Goal: Task Accomplishment & Management: Use online tool/utility

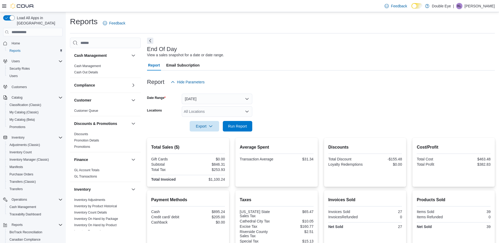
scroll to position [43, 0]
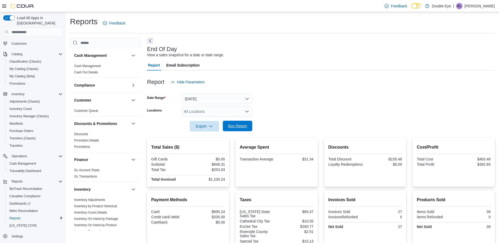
click at [239, 131] on span "Run Report" at bounding box center [237, 126] width 23 height 11
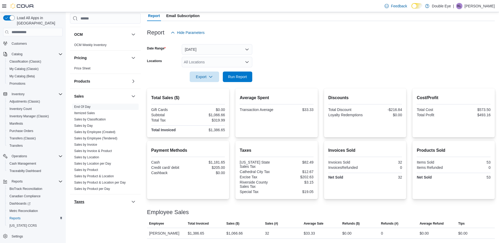
scroll to position [291, 0]
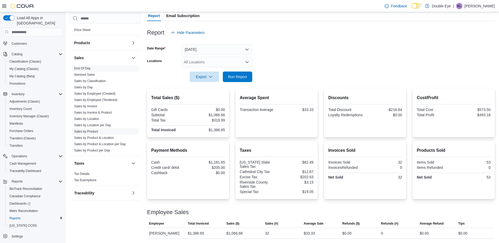
click at [93, 130] on link "Sales by Product" at bounding box center [86, 132] width 24 height 4
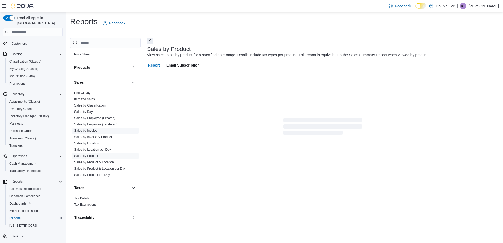
click at [93, 132] on link "Sales by Invoice" at bounding box center [85, 131] width 23 height 4
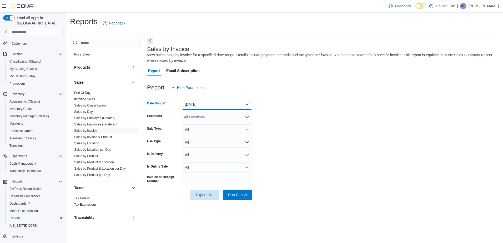
click at [237, 108] on button "[DATE]" at bounding box center [217, 104] width 70 height 11
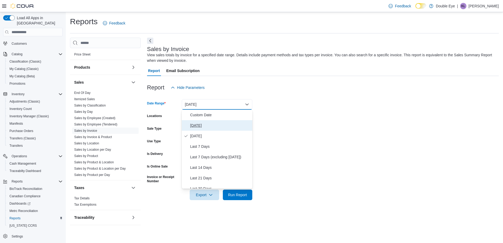
click at [211, 124] on span "[DATE]" at bounding box center [220, 125] width 60 height 6
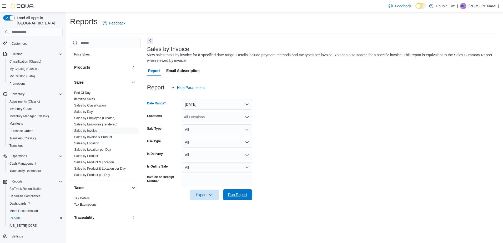
click at [238, 199] on span "Run Report" at bounding box center [237, 194] width 23 height 11
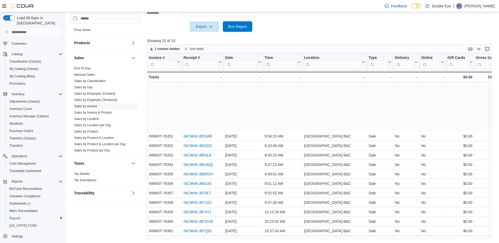
scroll to position [105, 0]
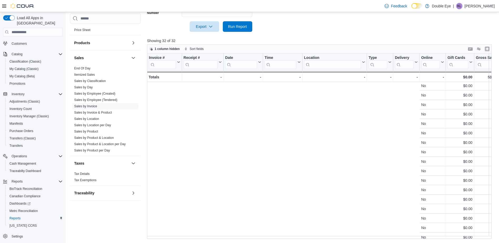
drag, startPoint x: 216, startPoint y: 166, endPoint x: 350, endPoint y: 174, distance: 134.5
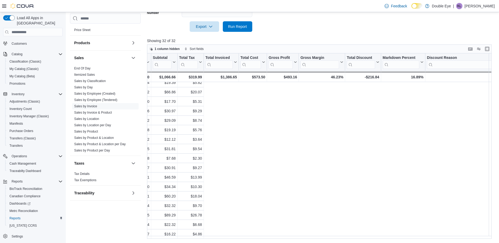
scroll to position [149, 0]
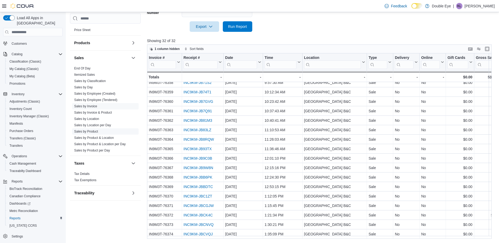
click at [91, 131] on link "Sales by Product" at bounding box center [86, 132] width 24 height 4
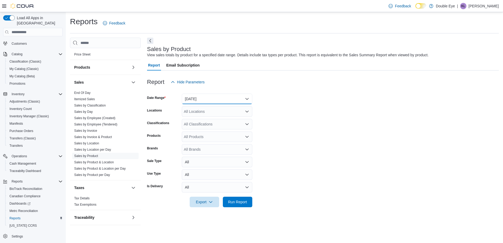
click at [229, 99] on button "[DATE]" at bounding box center [217, 99] width 70 height 11
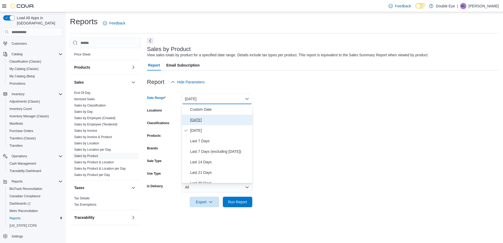
click at [203, 119] on span "[DATE]" at bounding box center [220, 120] width 60 height 6
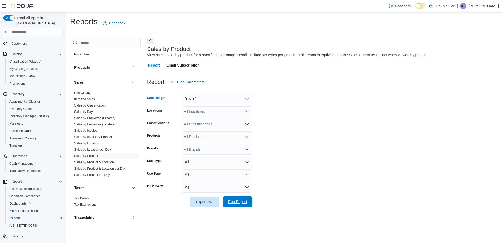
click at [239, 202] on span "Run Report" at bounding box center [237, 201] width 19 height 5
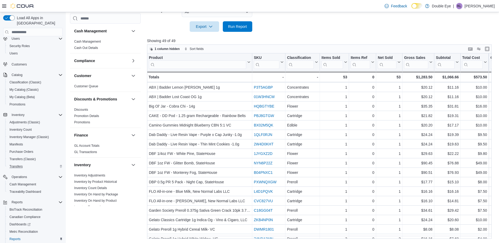
scroll to position [43, 0]
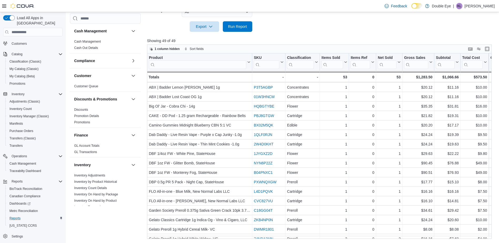
click at [23, 215] on div "Reports" at bounding box center [34, 218] width 55 height 6
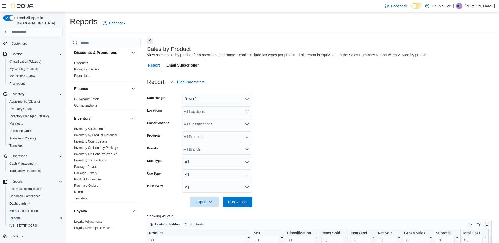
scroll to position [210, 0]
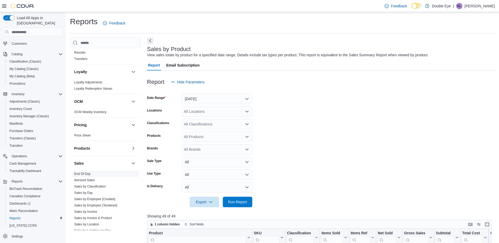
click at [88, 173] on link "End Of Day" at bounding box center [82, 174] width 16 height 4
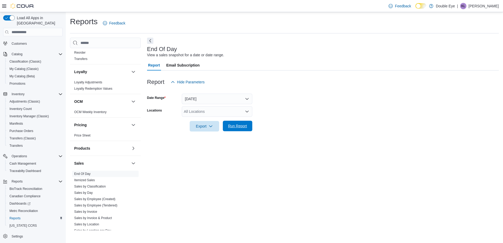
click at [241, 123] on span "Run Report" at bounding box center [237, 126] width 23 height 11
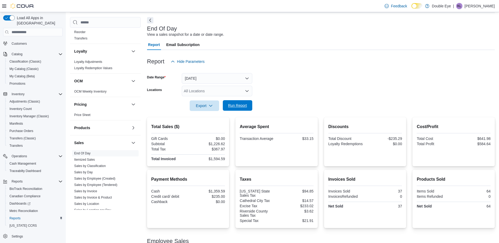
scroll to position [49, 0]
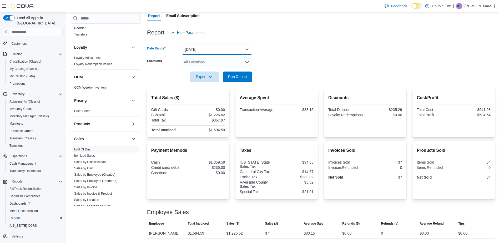
click at [221, 52] on button "[DATE]" at bounding box center [217, 49] width 70 height 11
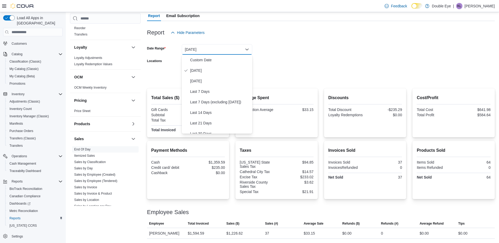
drag, startPoint x: 264, startPoint y: 54, endPoint x: 261, endPoint y: 53, distance: 3.2
click at [263, 54] on form "Date Range [DATE] Locations All Locations Export Run Report" at bounding box center [321, 60] width 348 height 44
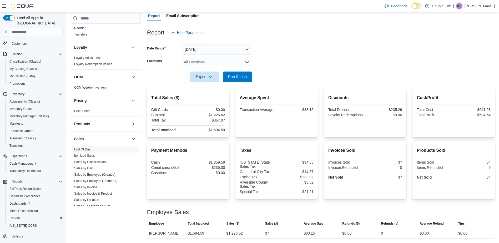
click at [273, 62] on form "Date Range [DATE] Locations All Locations Export Run Report" at bounding box center [321, 60] width 348 height 44
click at [334, 64] on form "Date Range [DATE] Locations All Locations Export Run Report" at bounding box center [321, 60] width 348 height 44
click at [224, 47] on button "[DATE]" at bounding box center [217, 49] width 70 height 11
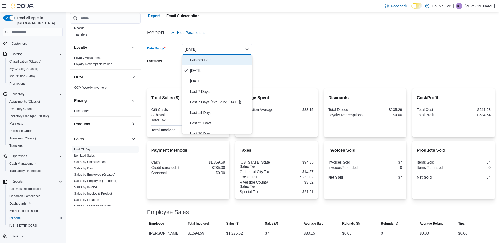
click at [207, 63] on span "Custom Date" at bounding box center [220, 60] width 60 height 6
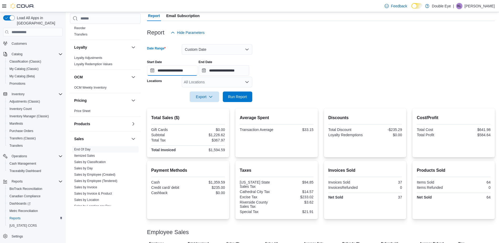
click at [188, 72] on input "**********" at bounding box center [172, 70] width 50 height 11
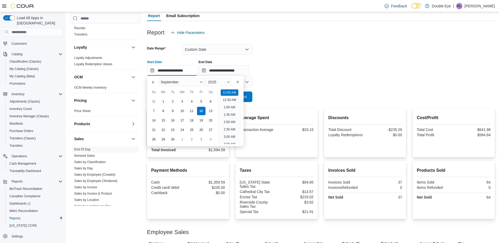
scroll to position [16, 0]
click at [186, 112] on div "10" at bounding box center [181, 110] width 9 height 9
type input "**********"
click at [232, 70] on input "**********" at bounding box center [223, 70] width 50 height 11
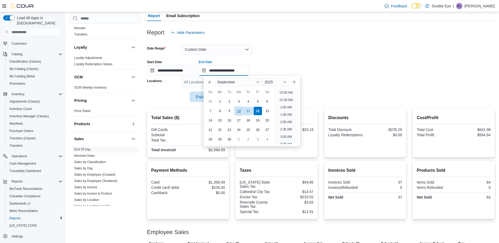
scroll to position [299, 0]
click at [240, 112] on div "10" at bounding box center [238, 110] width 9 height 9
type input "**********"
click at [262, 59] on div "**********" at bounding box center [321, 66] width 348 height 20
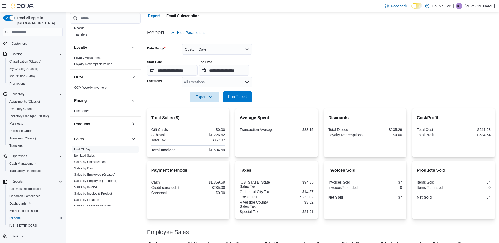
click at [239, 96] on span "Run Report" at bounding box center [237, 96] width 19 height 5
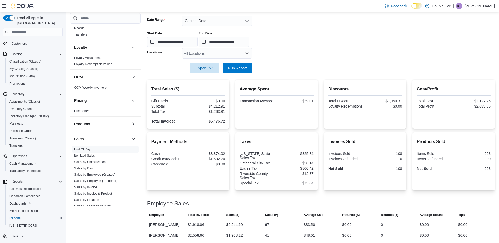
scroll to position [80, 0]
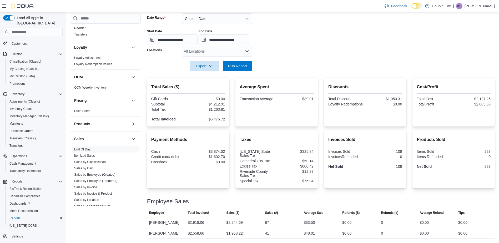
click at [308, 56] on form "**********" at bounding box center [321, 39] width 348 height 64
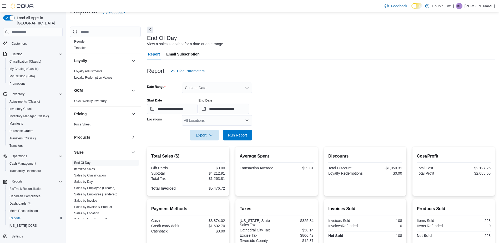
scroll to position [0, 0]
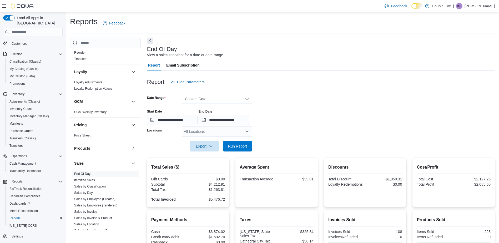
click at [214, 99] on button "Custom Date" at bounding box center [217, 99] width 70 height 11
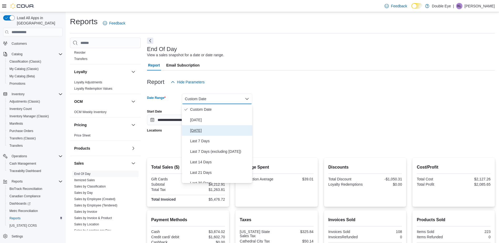
click at [203, 134] on button "[DATE]" at bounding box center [217, 130] width 70 height 11
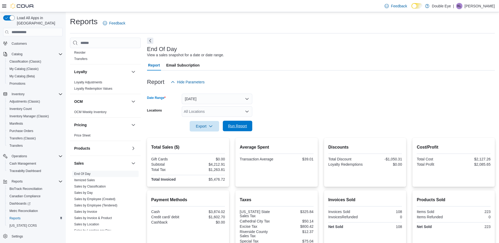
click at [236, 130] on span "Run Report" at bounding box center [237, 126] width 23 height 11
click at [289, 113] on form "Date Range [DATE] Locations All Locations Export Run Report" at bounding box center [321, 109] width 348 height 44
